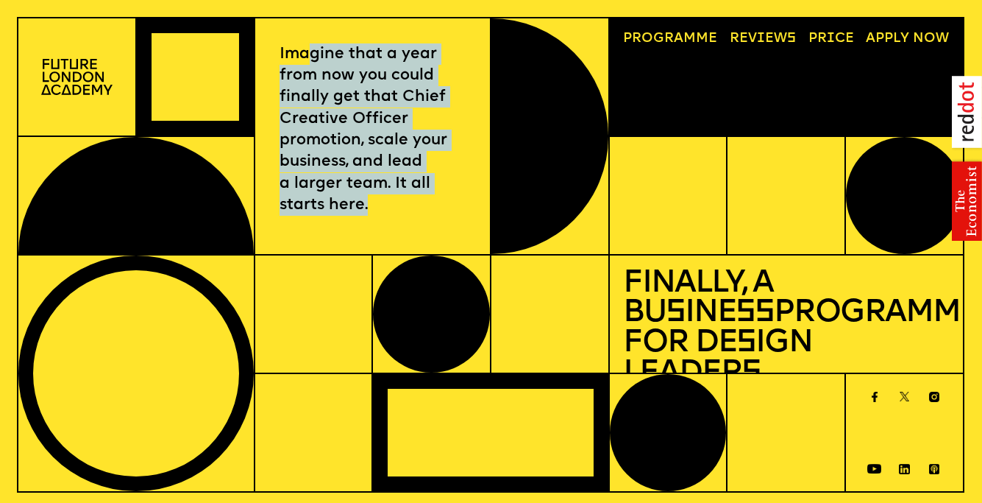
drag, startPoint x: 309, startPoint y: 56, endPoint x: 378, endPoint y: 247, distance: 202.5
click at [378, 247] on div "Imagine that a year from now you could finally get that Chief Creative Officer …" at bounding box center [373, 136] width 236 height 237
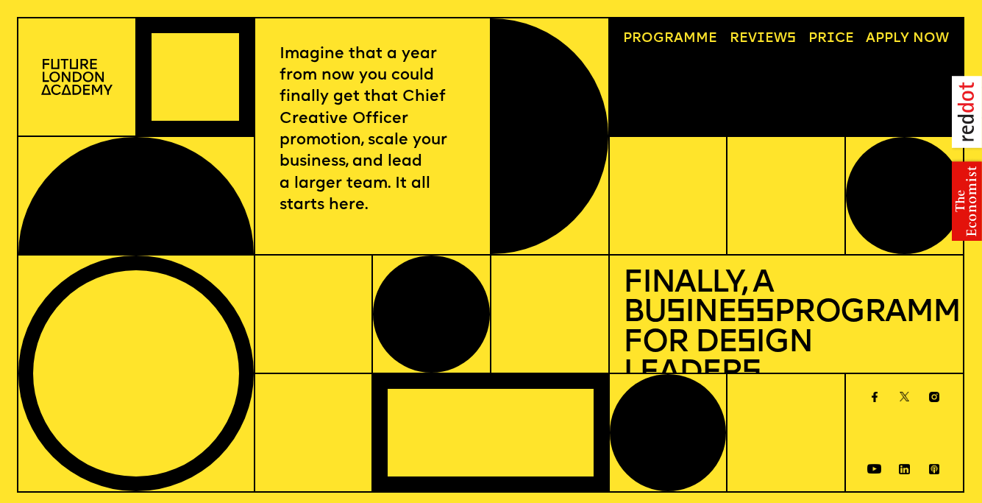
click at [398, 212] on p "Imagine that a year from now you could finally get that Chief Creative Officer …" at bounding box center [373, 129] width 186 height 173
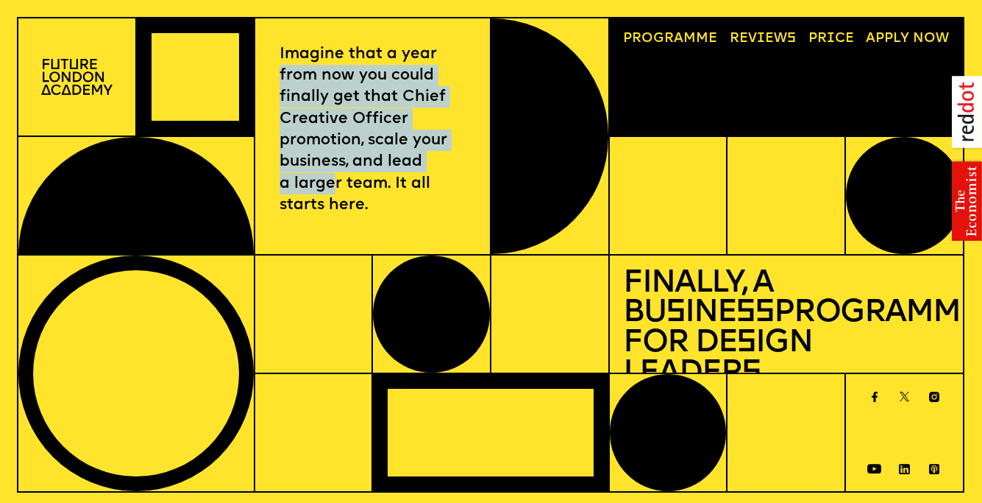
drag, startPoint x: 279, startPoint y: 69, endPoint x: 330, endPoint y: 183, distance: 124.5
click at [330, 183] on div "Imagine that a year from now you could finally get that Chief Creative Officer …" at bounding box center [373, 136] width 236 height 237
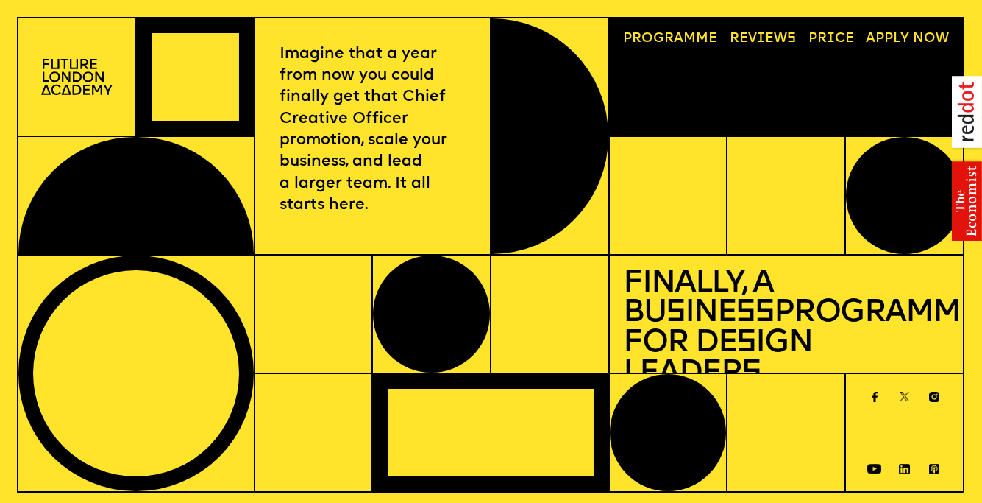
click at [381, 221] on div "Imagine that a year from now you could finally get that Chief Creative Officer …" at bounding box center [373, 136] width 236 height 237
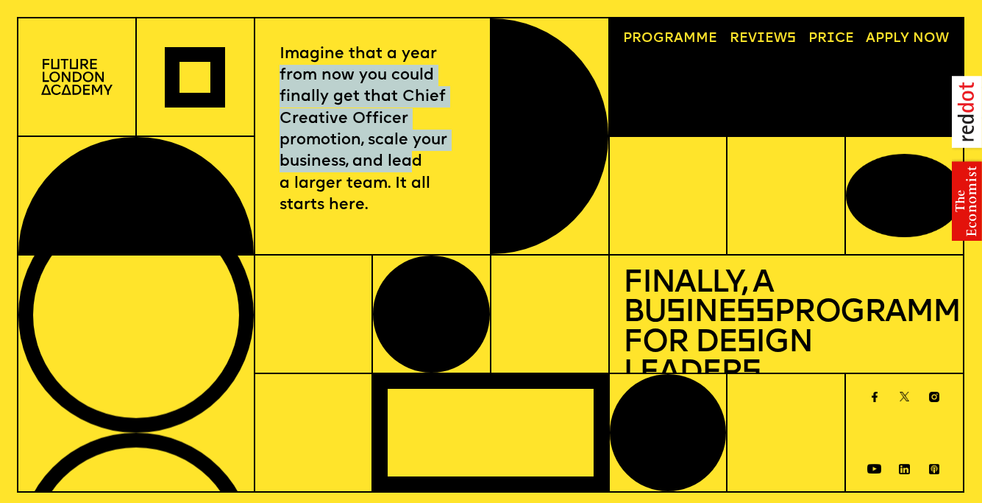
drag, startPoint x: 281, startPoint y: 85, endPoint x: 456, endPoint y: 194, distance: 206.0
click at [443, 185] on p "Imagine that a year from now you could finally get that Chief Creative Officer …" at bounding box center [373, 129] width 186 height 173
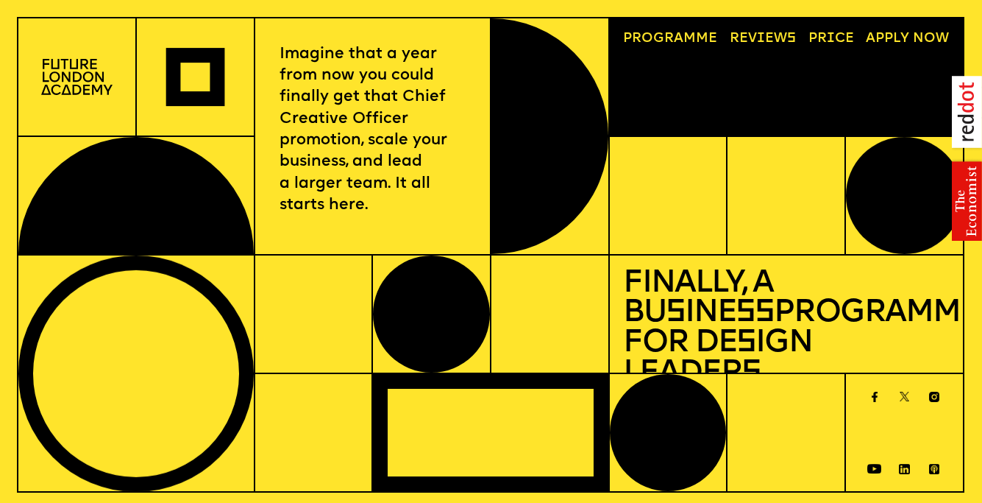
click at [453, 194] on p "Imagine that a year from now you could finally get that Chief Creative Officer …" at bounding box center [373, 129] width 186 height 173
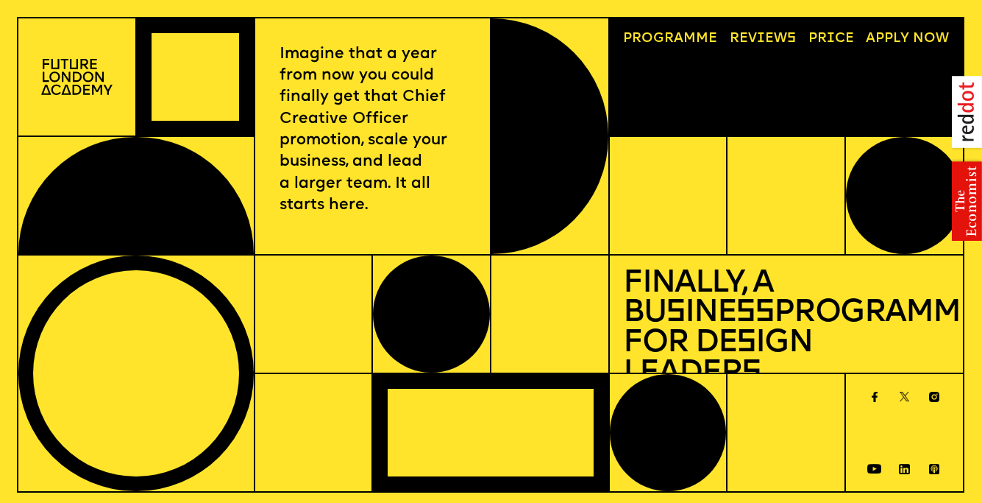
click at [695, 39] on link "Progr a mme" at bounding box center [671, 38] width 108 height 27
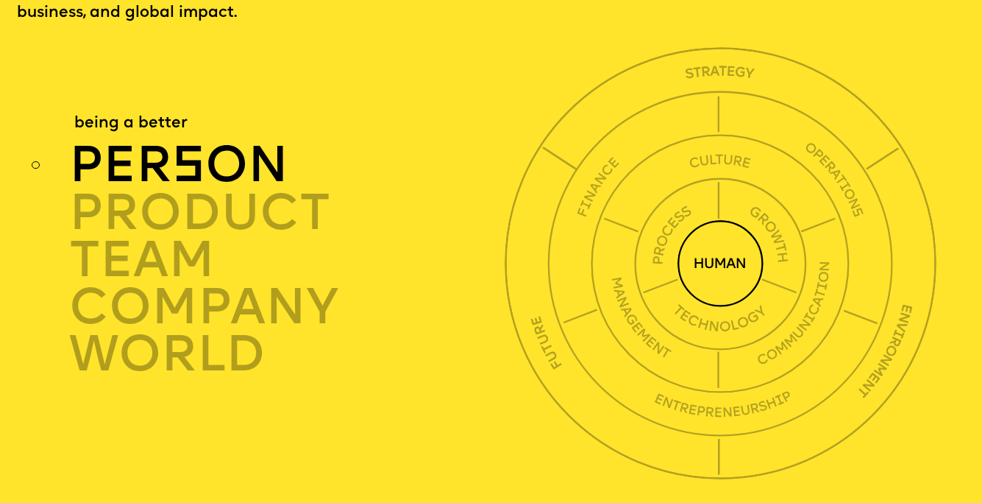
scroll to position [3499, 0]
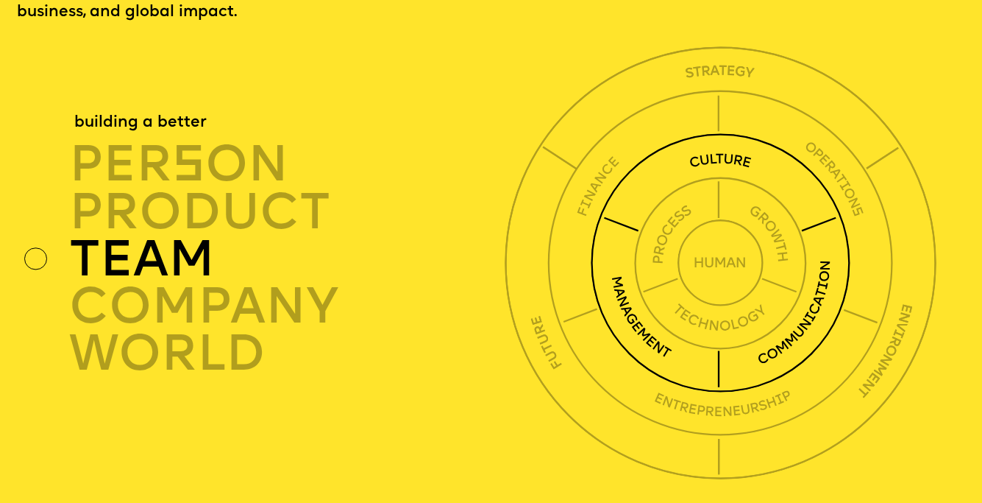
click at [720, 133] on img at bounding box center [720, 262] width 259 height 259
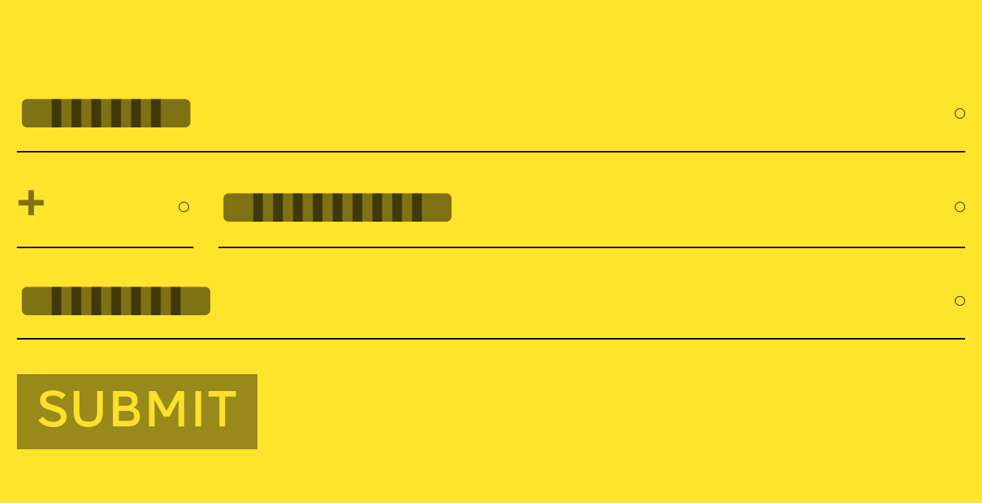
scroll to position [4582, 0]
